Goal: Obtain resource: Download file/media

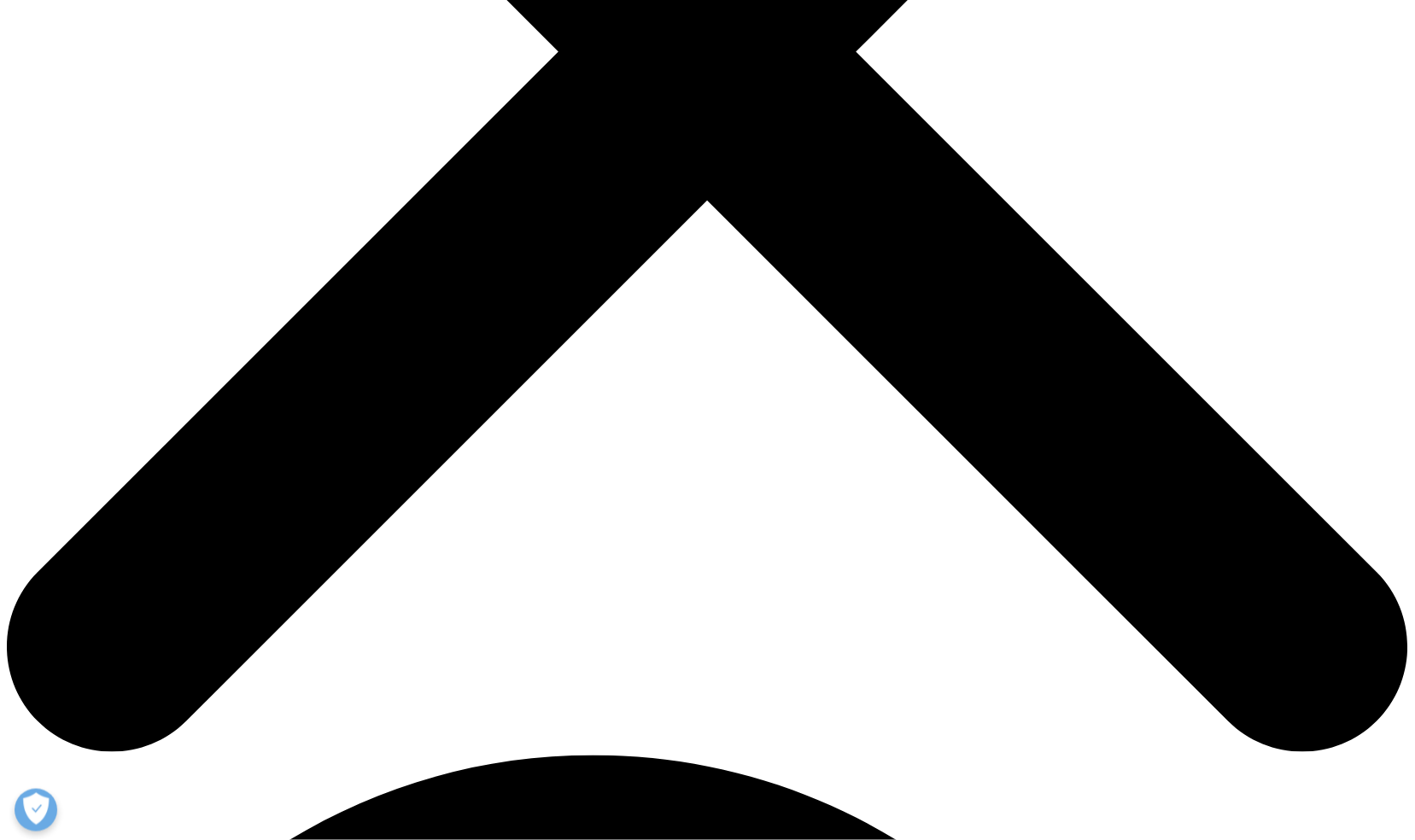
type input "Babette"
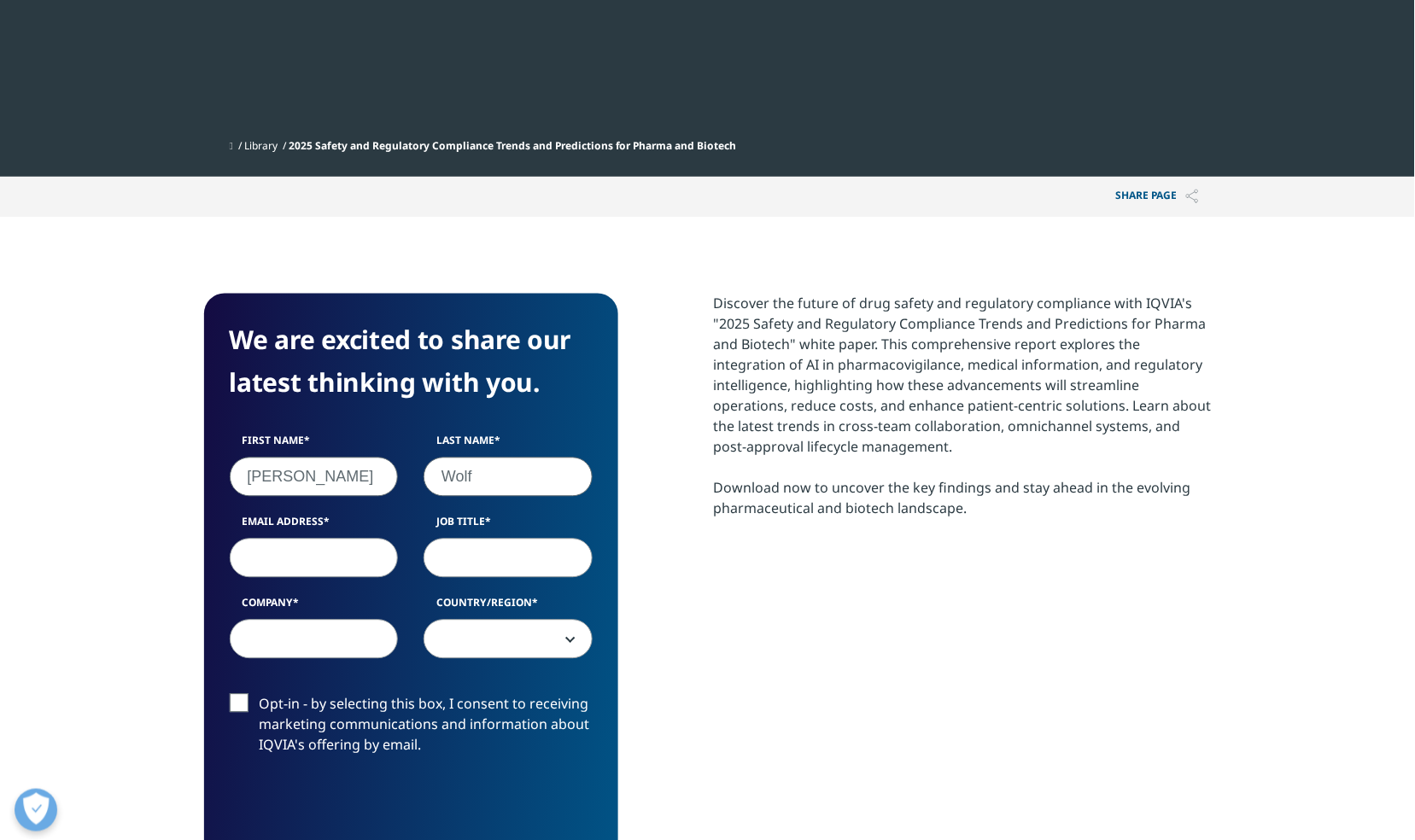
type input "Wolf"
click at [300, 573] on input "Email Address" at bounding box center [314, 558] width 169 height 39
type input "babette.wolf@gmx.de"
select select "[GEOGRAPHIC_DATA]"
click at [384, 555] on input "babette.wolf@gmx.de" at bounding box center [314, 558] width 169 height 39
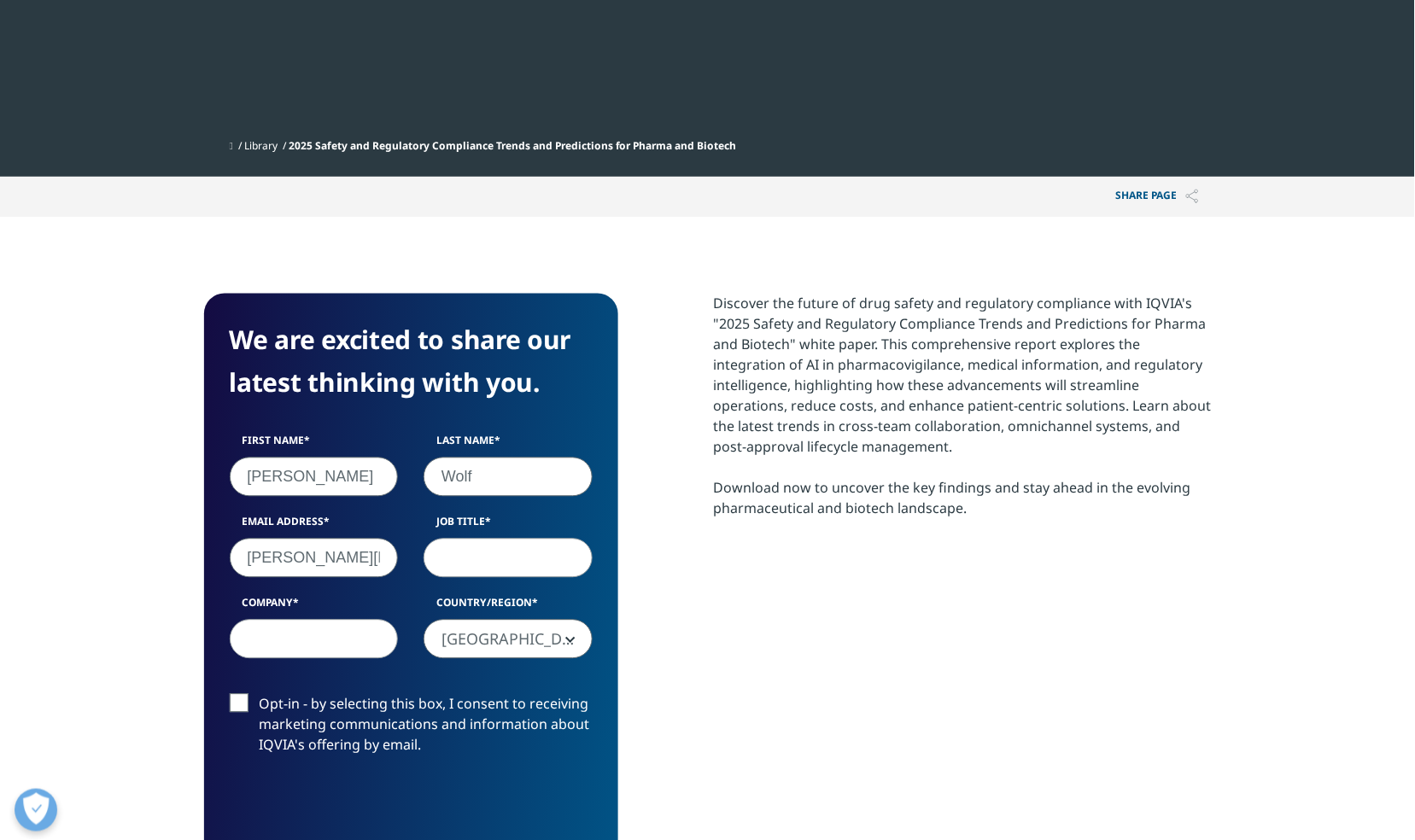
scroll to position [0, 16]
drag, startPoint x: 346, startPoint y: 555, endPoint x: 406, endPoint y: 564, distance: 60.7
click at [397, 560] on input "babette.wolf@gmx.de" at bounding box center [314, 558] width 169 height 39
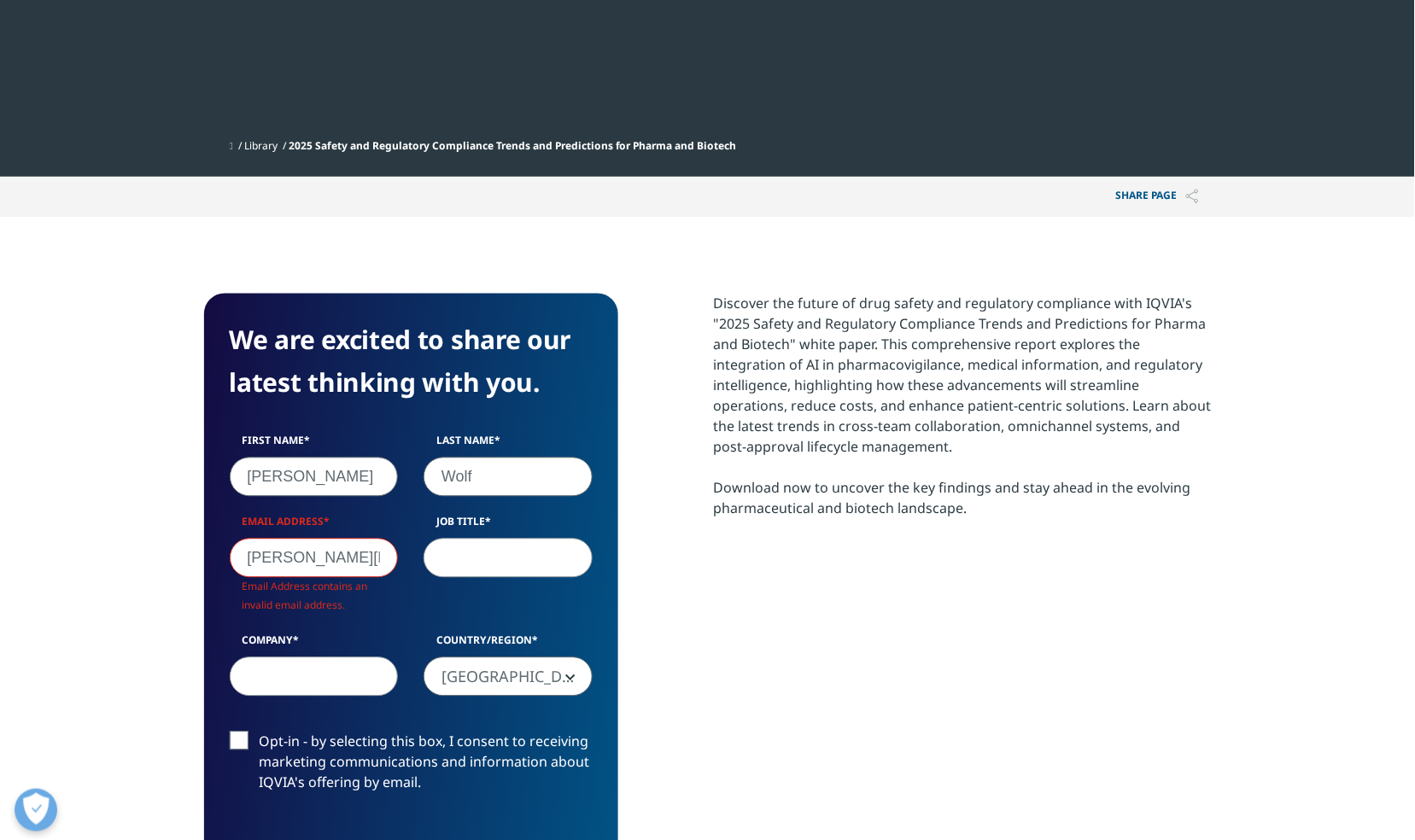
scroll to position [0, 2]
type input "babette.wolf@gmail.com"
type input "Babette Wolf c/o LAS Burg - 24783"
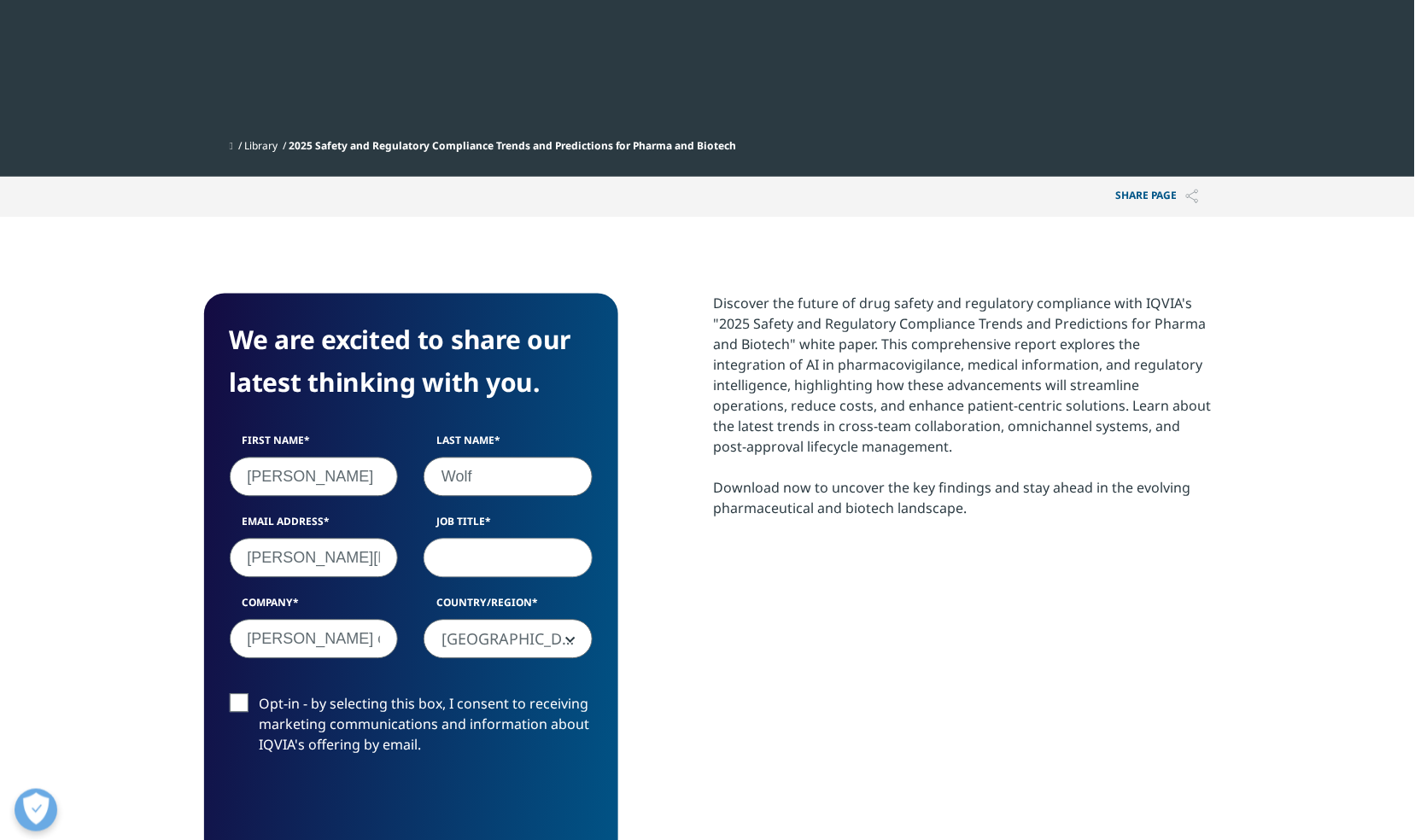
type input "lauberson@argenx.com"
click at [528, 632] on span "[GEOGRAPHIC_DATA]" at bounding box center [508, 640] width 168 height 39
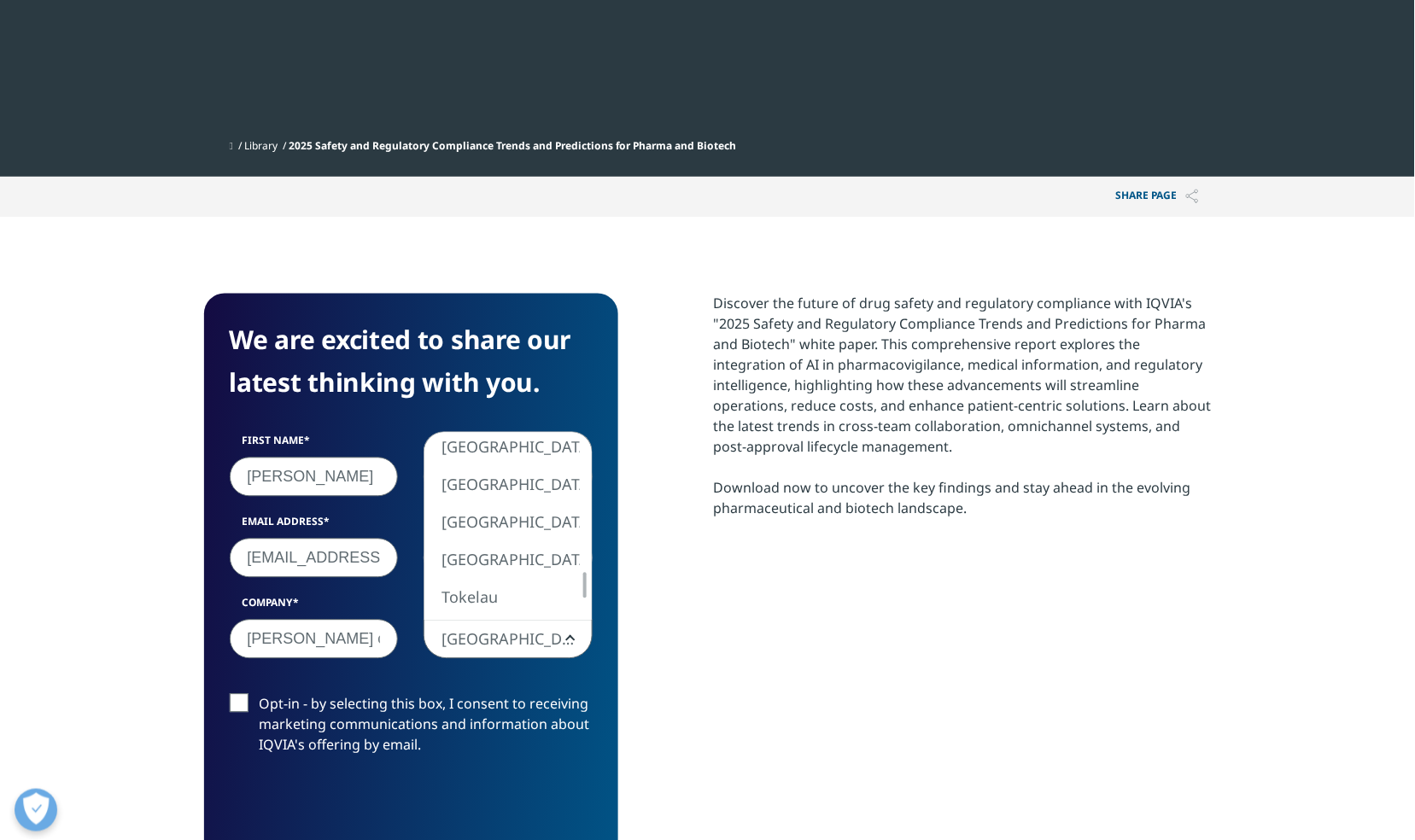
select select "Switzerland"
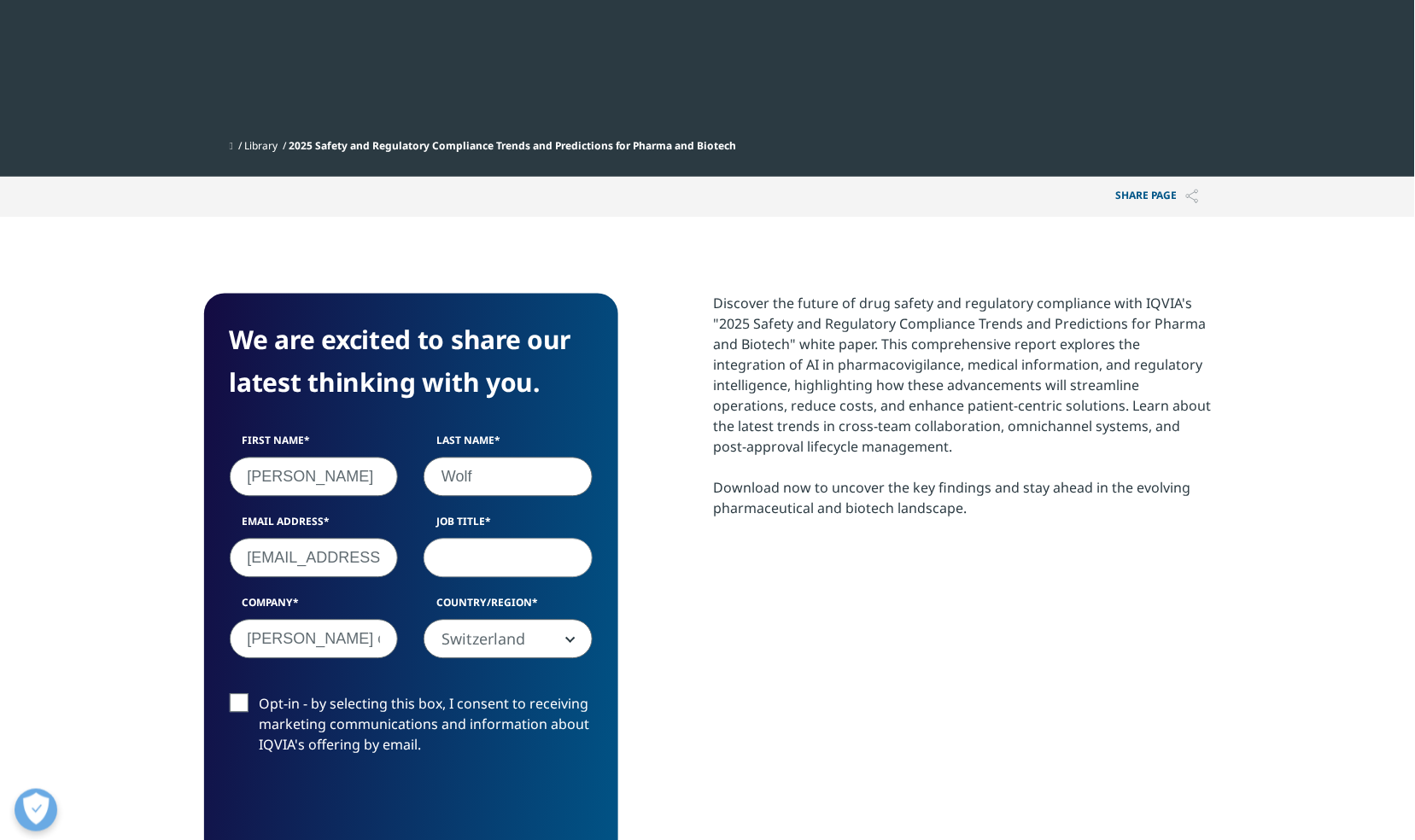
click at [501, 561] on input "Job Title" at bounding box center [508, 558] width 169 height 39
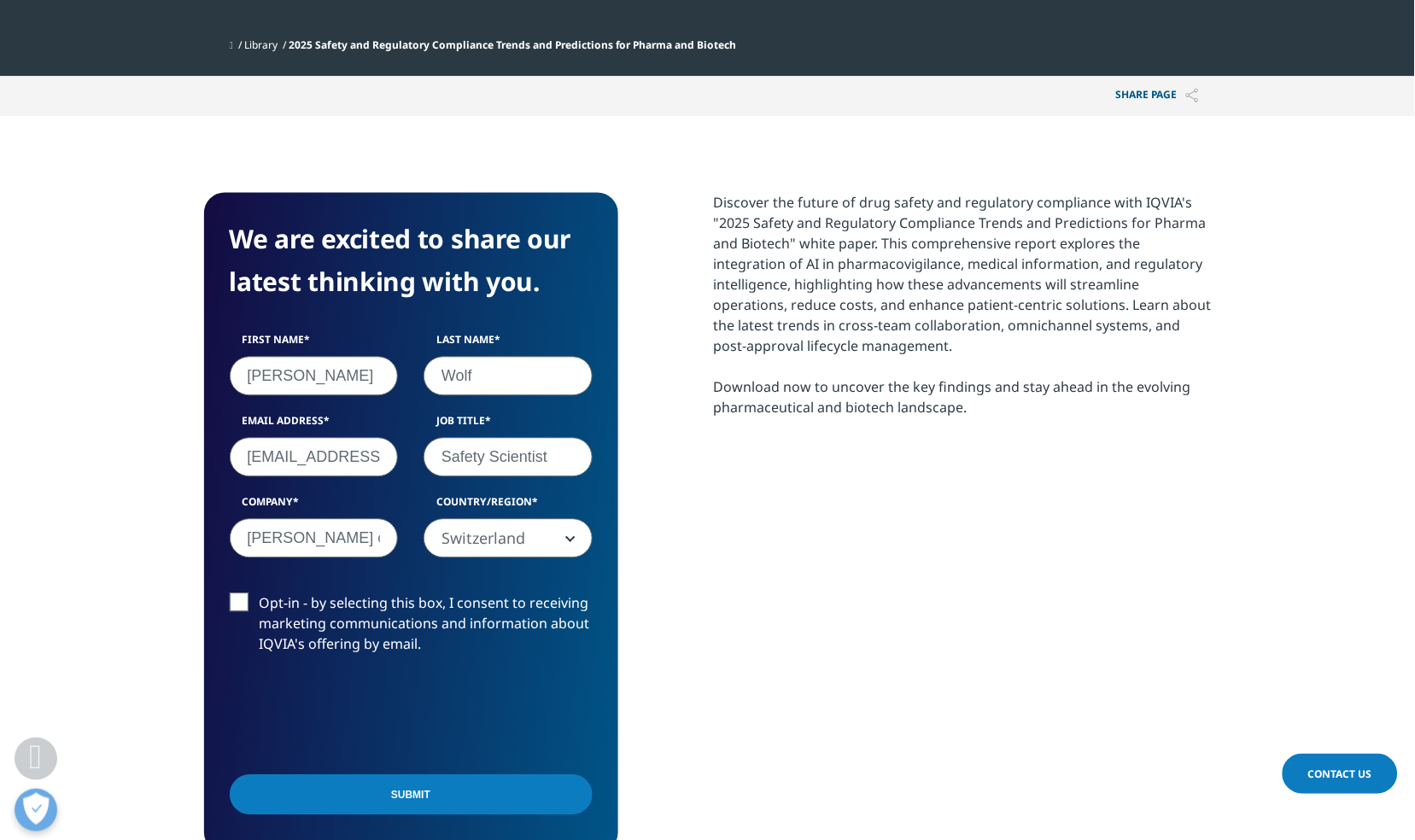
scroll to position [786, 0]
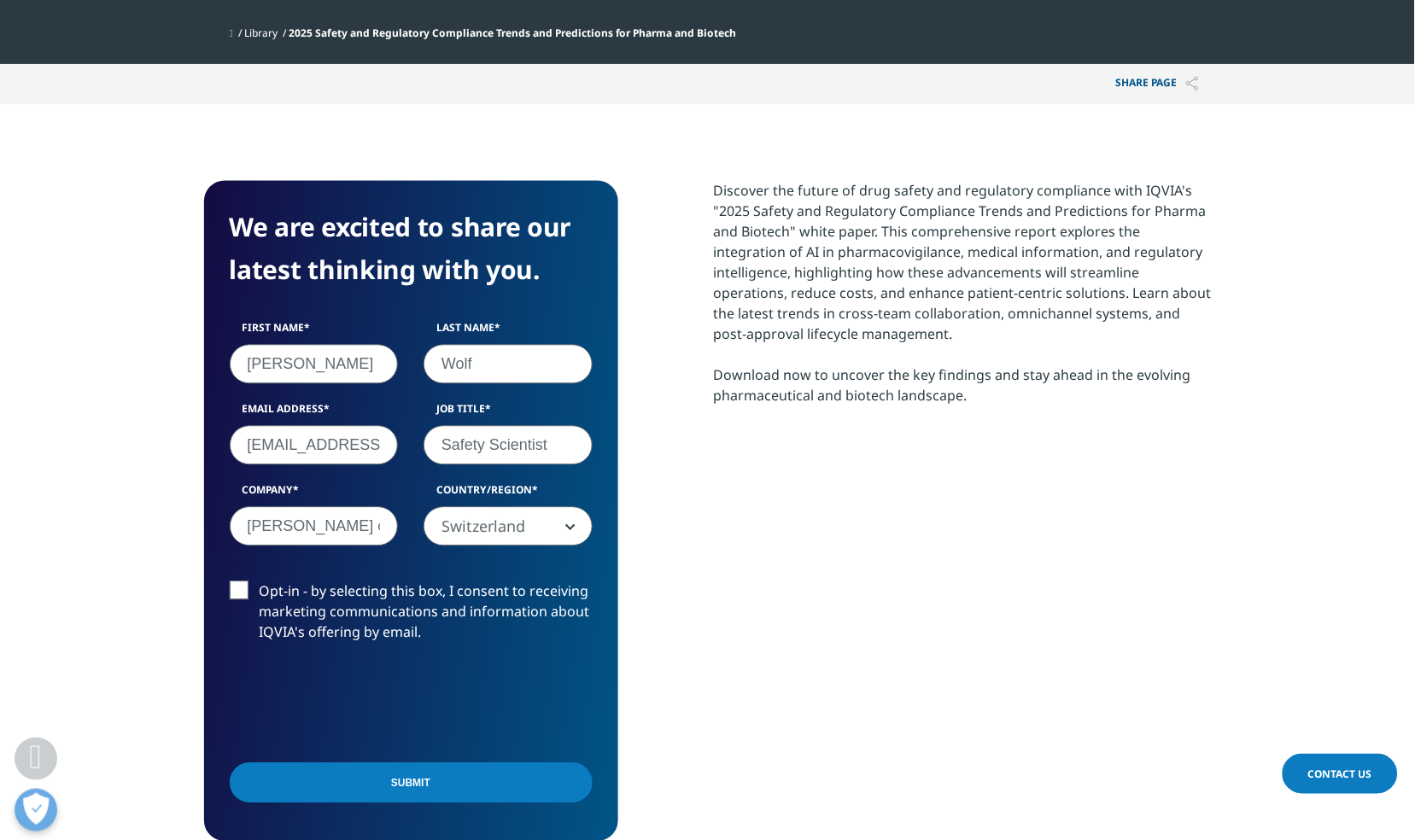
type input "Safety Scientist"
drag, startPoint x: 237, startPoint y: 529, endPoint x: 395, endPoint y: 530, distance: 158.0
click at [395, 530] on input "Babette Wolf c/o LAS Burg - 24783" at bounding box center [314, 527] width 169 height 39
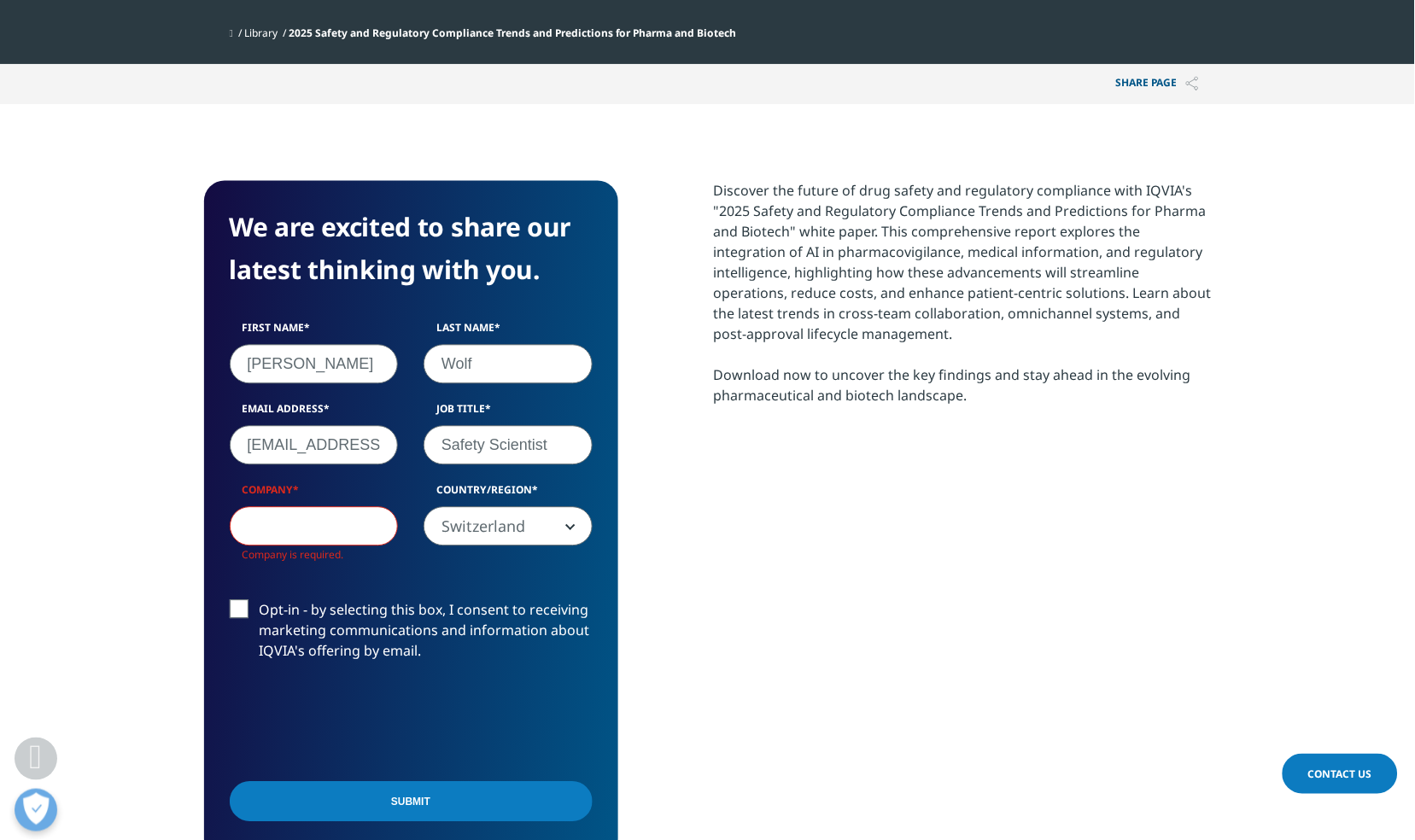
click at [324, 545] on input "Company" at bounding box center [314, 527] width 169 height 39
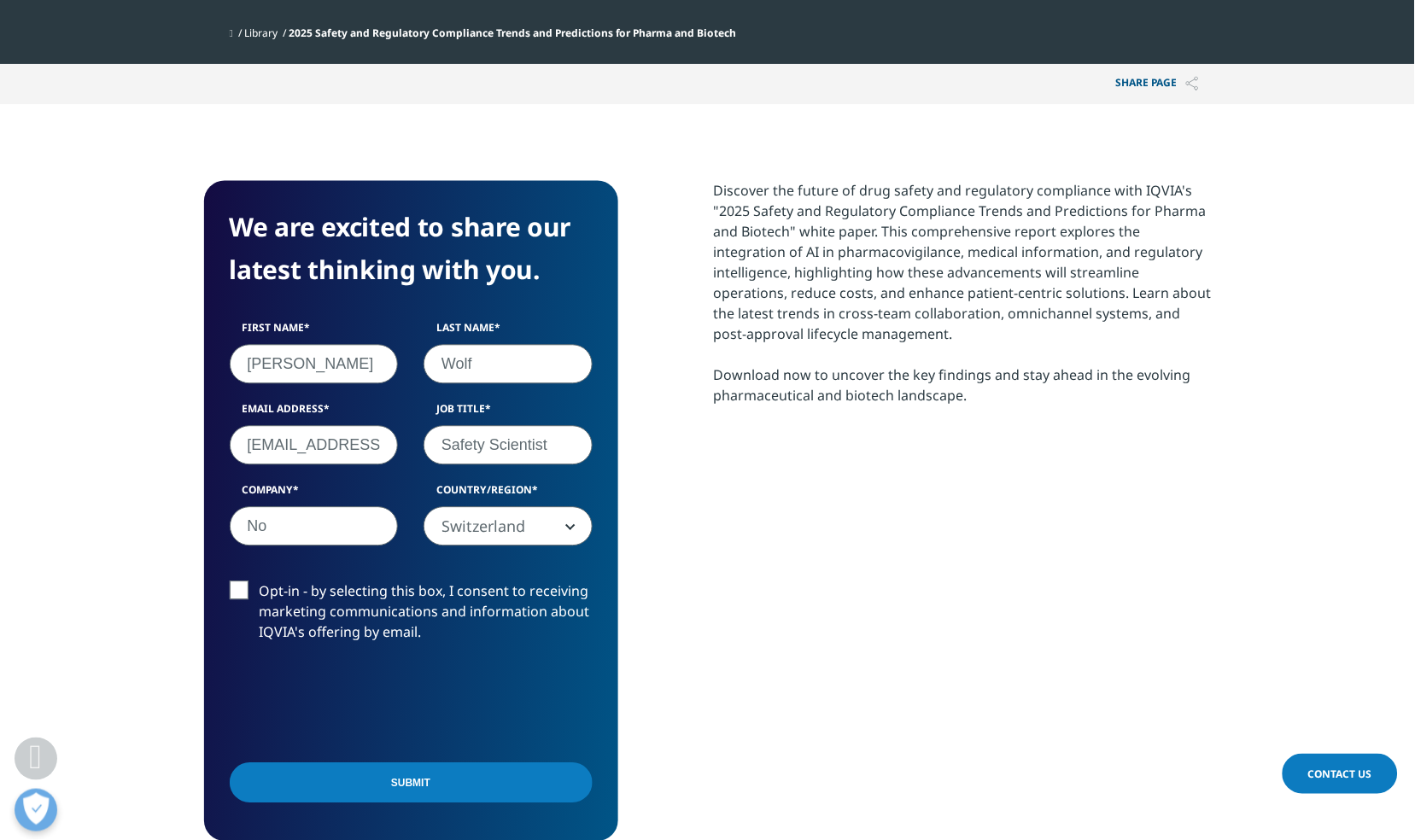
scroll to position [660, 1007]
type input "Novartis"
click at [759, 539] on div "Discover the future of drug safety and regulatory compliance with IQVIA's "2025…" at bounding box center [963, 511] width 498 height 660
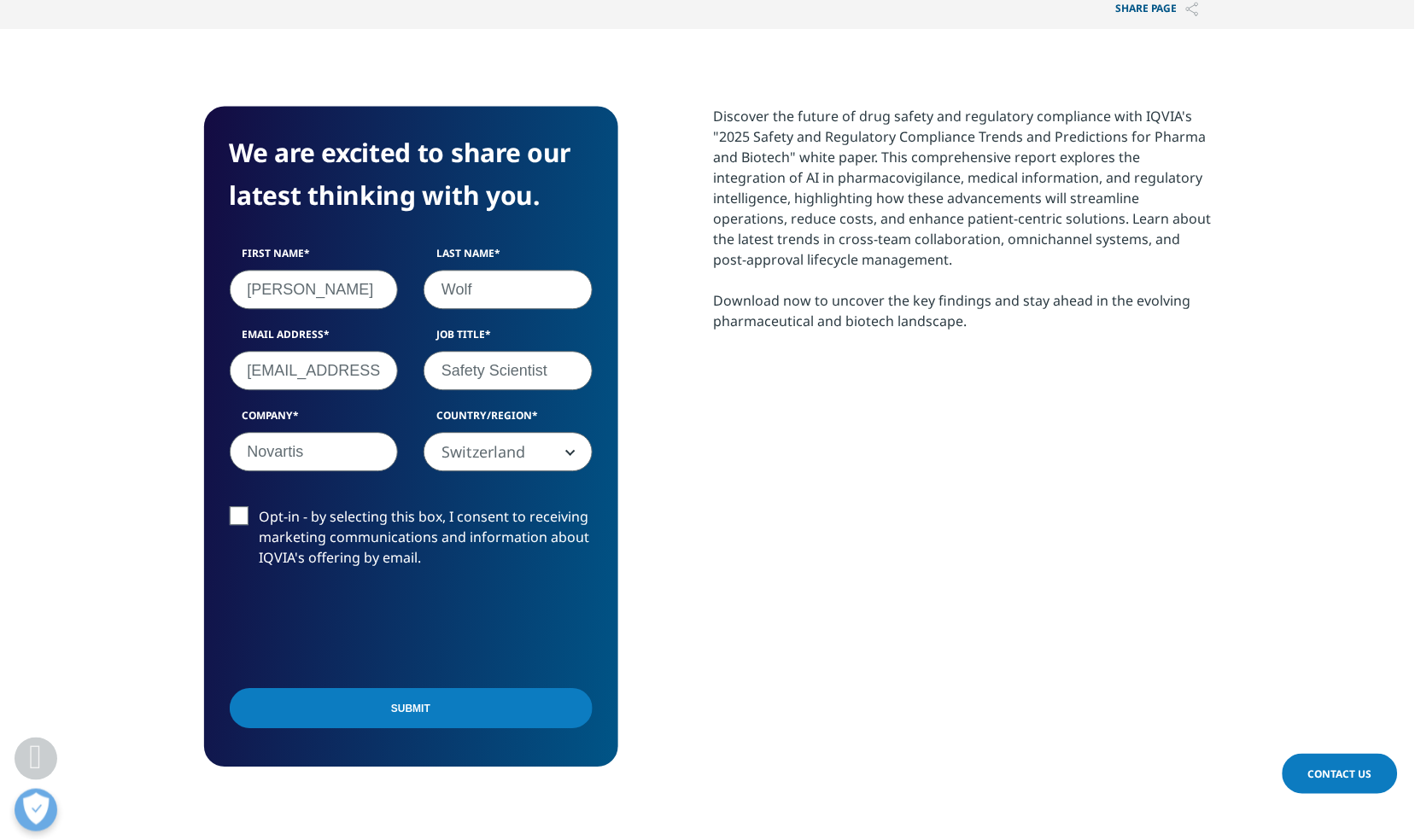
scroll to position [898, 0]
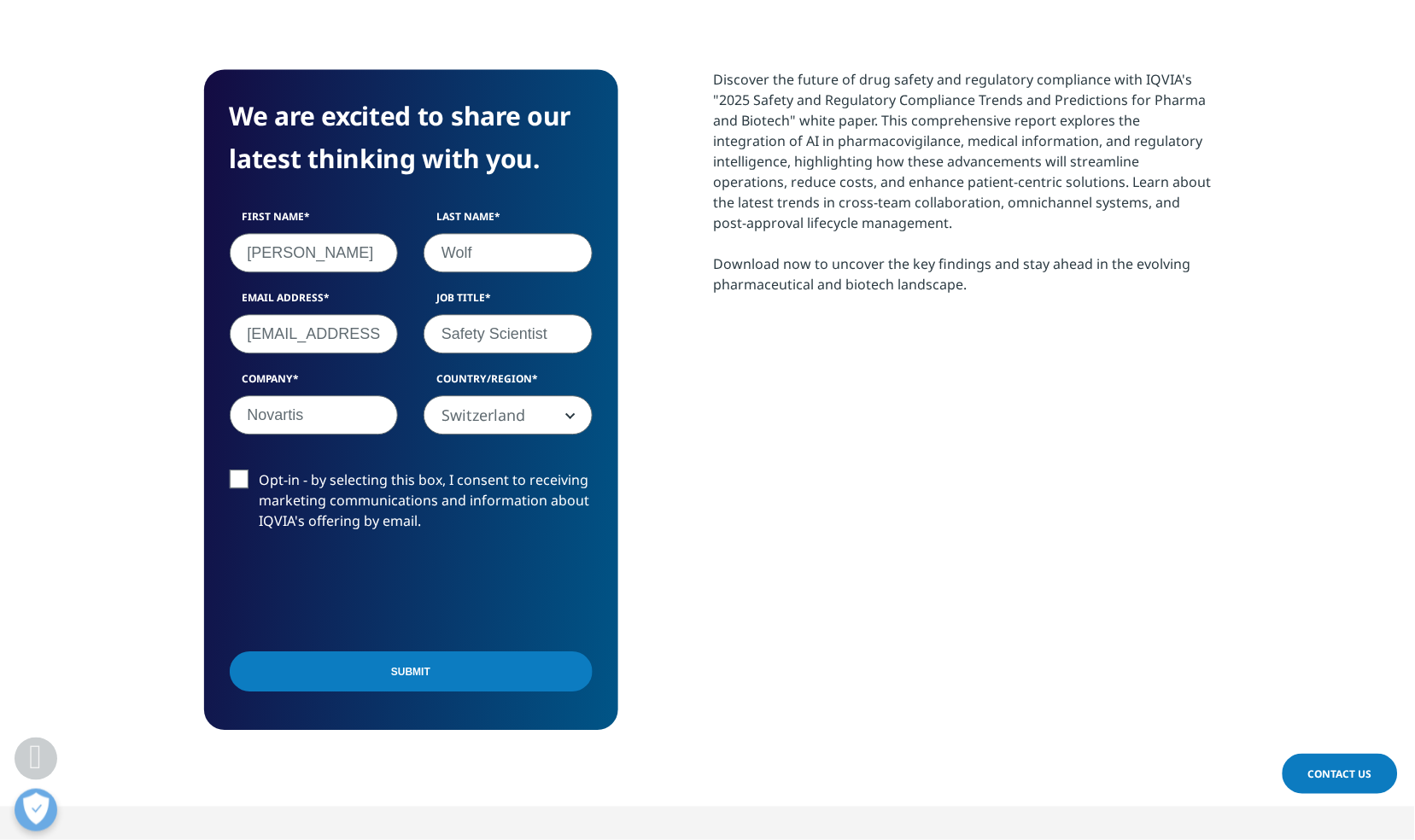
click at [439, 669] on input "Submit" at bounding box center [411, 671] width 362 height 40
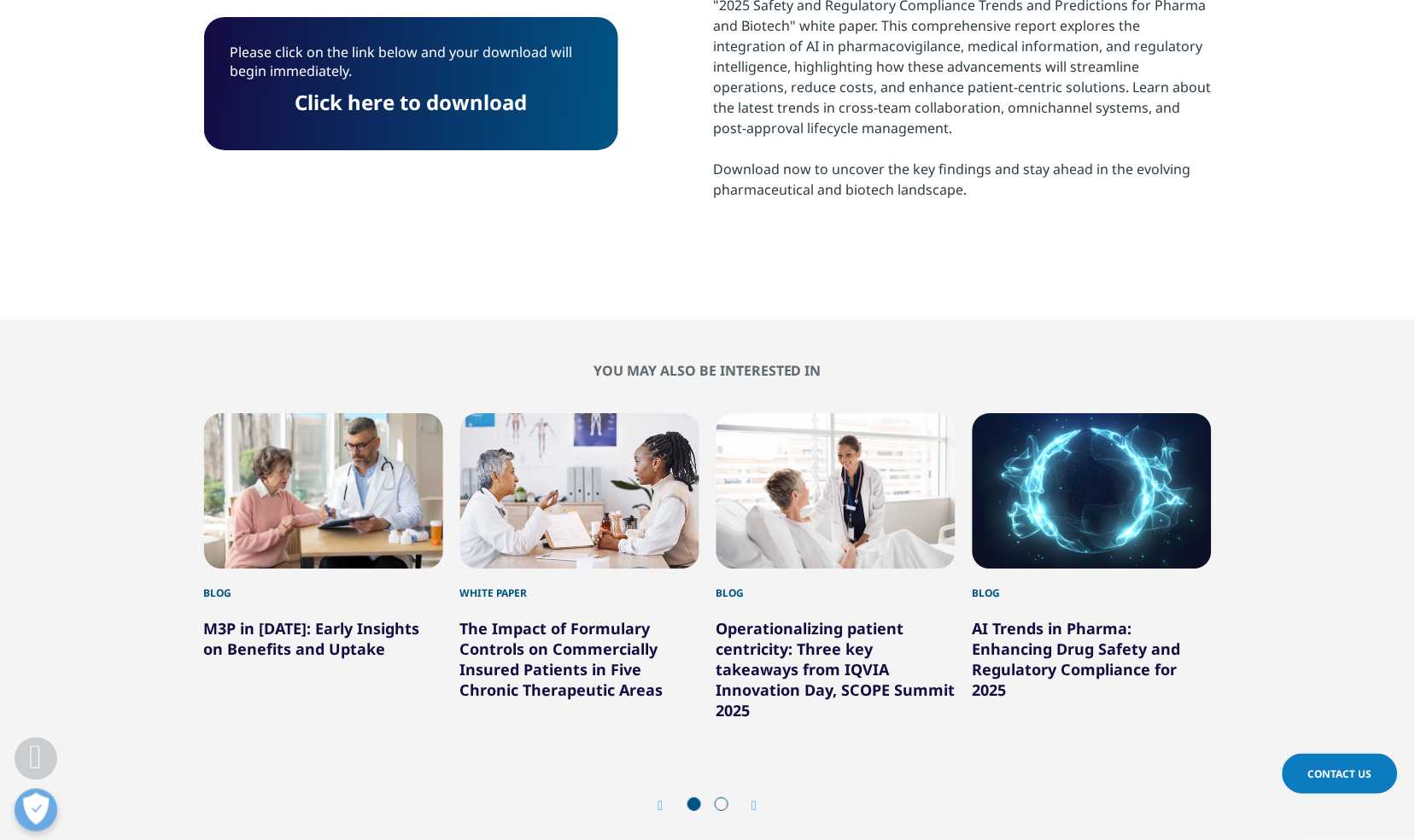
scroll to position [9, 9]
click at [403, 111] on link "Click here to download" at bounding box center [411, 102] width 232 height 28
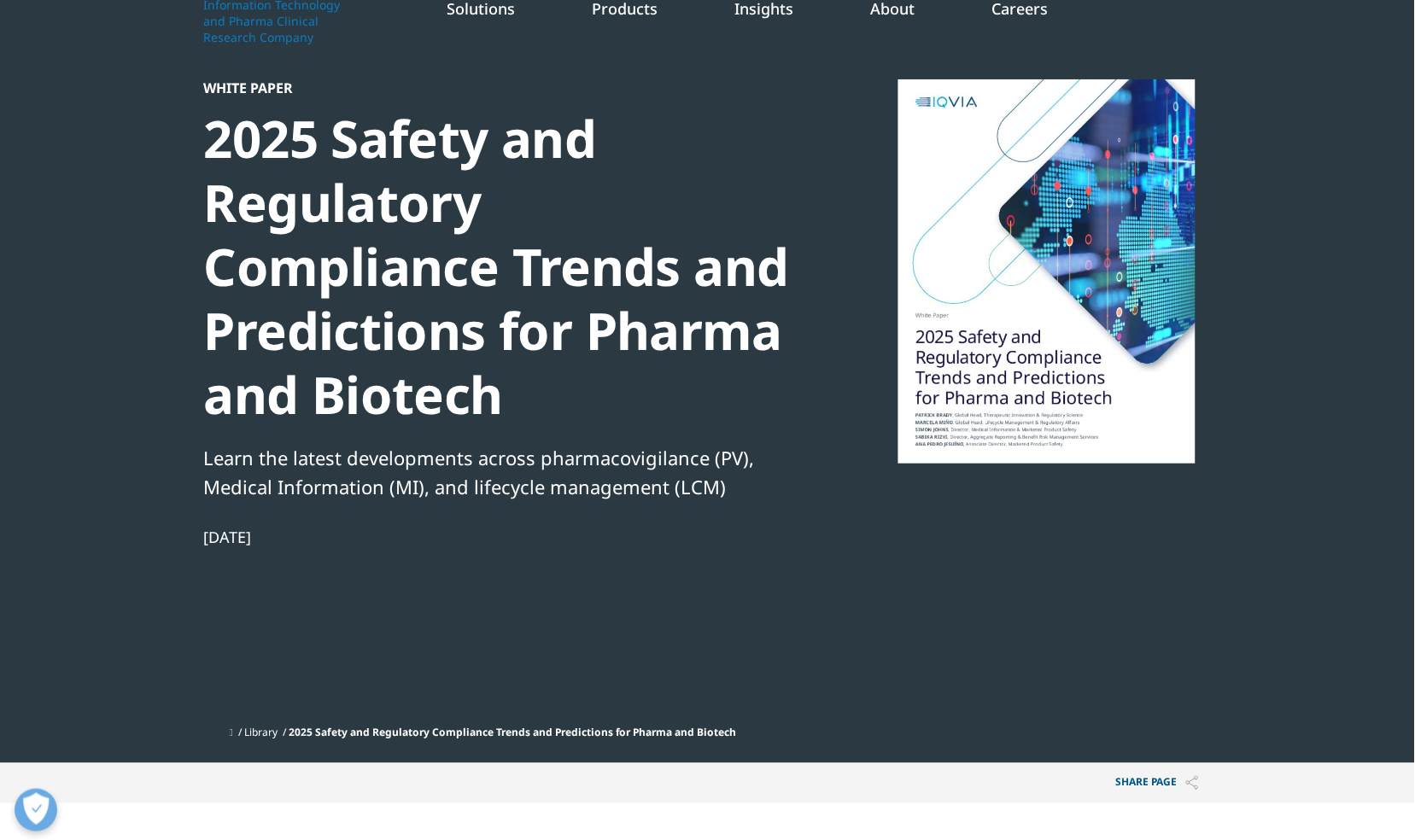
scroll to position [0, 0]
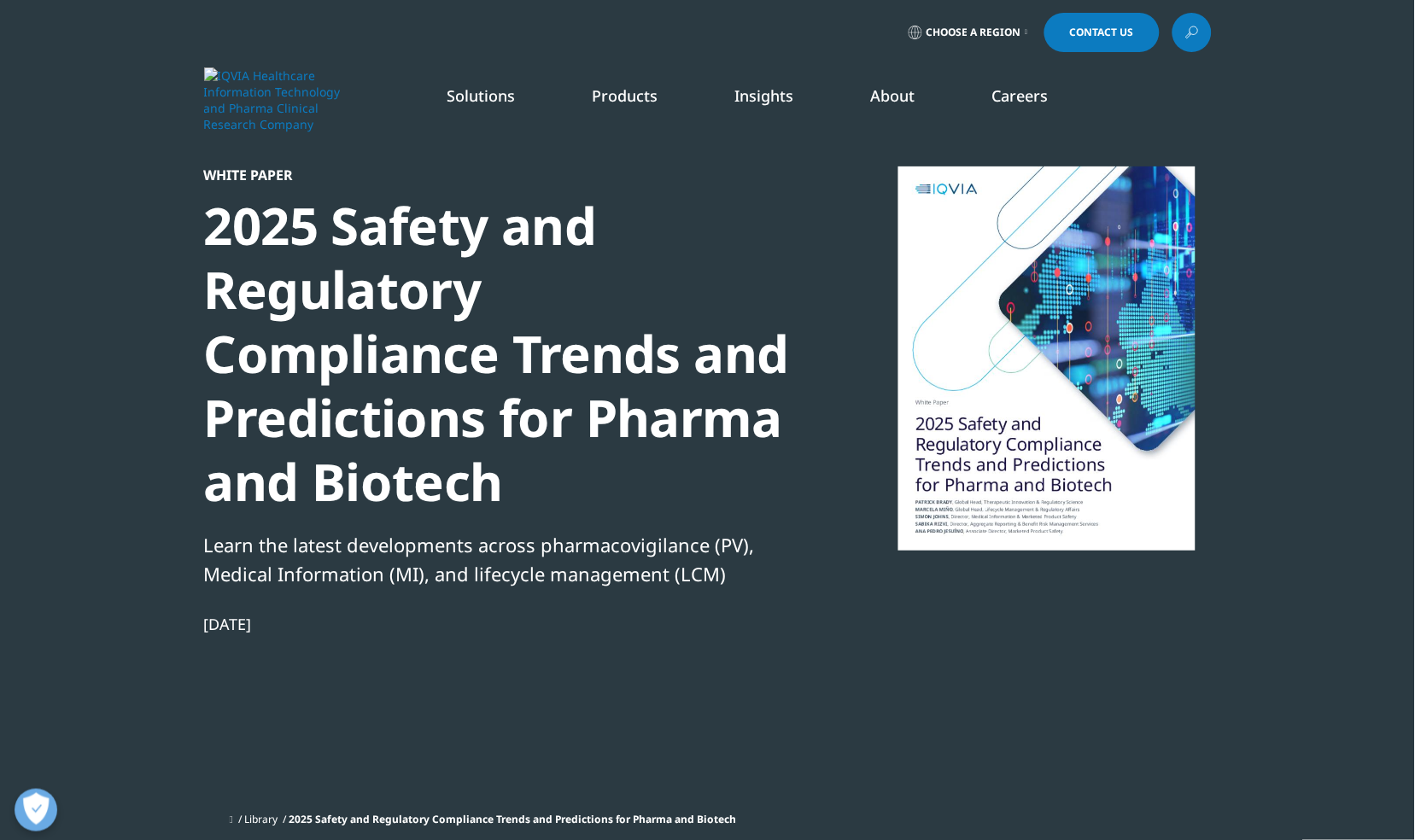
click at [709, 421] on link "Safety & Pharmacovigilance" at bounding box center [708, 424] width 254 height 19
